Goal: Find specific page/section: Find specific page/section

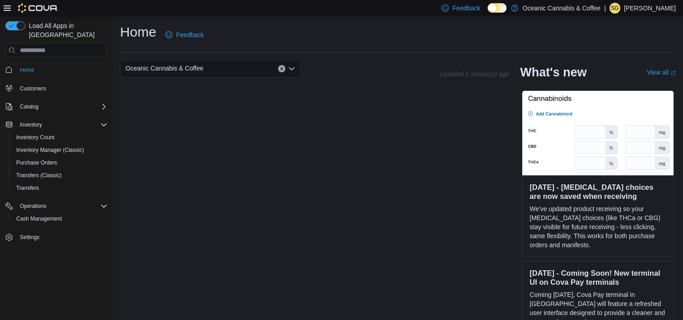
click at [657, 10] on p "Shehan Gunasena" at bounding box center [650, 8] width 52 height 11
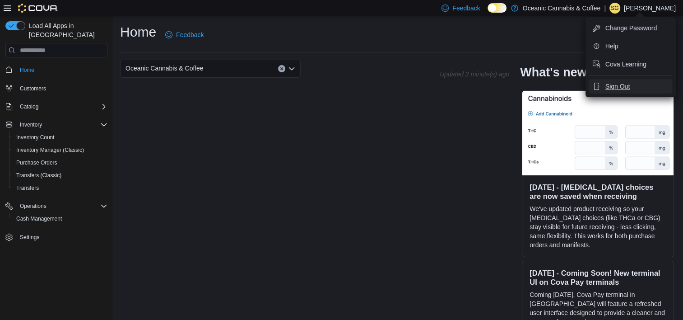
click at [625, 85] on span "Sign Out" at bounding box center [618, 86] width 24 height 9
